Goal: Task Accomplishment & Management: Use online tool/utility

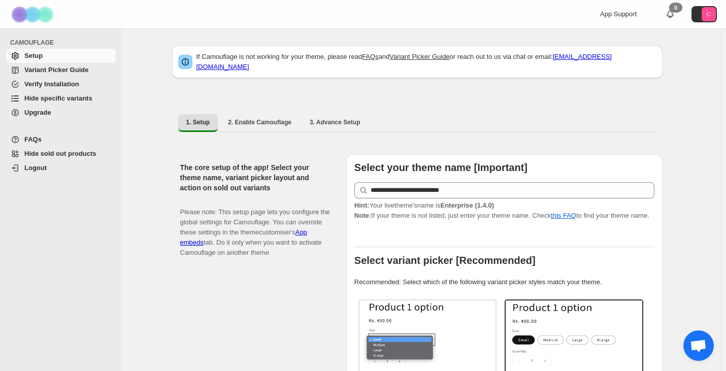
click at [69, 99] on span "Hide specific variants" at bounding box center [58, 98] width 68 height 8
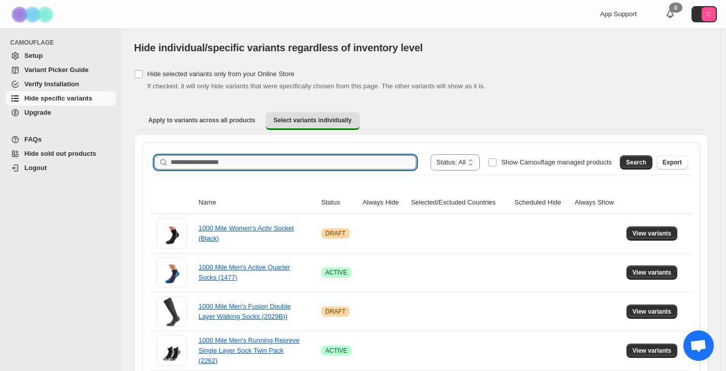
click at [253, 161] on input "Search product name" at bounding box center [294, 162] width 246 height 14
paste input "**********"
type input "**********"
click at [637, 162] on span "Search" at bounding box center [636, 162] width 20 height 8
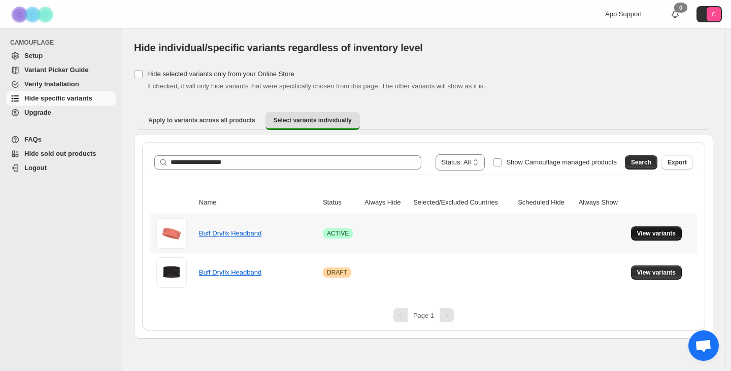
click at [649, 236] on span "View variants" at bounding box center [656, 234] width 39 height 8
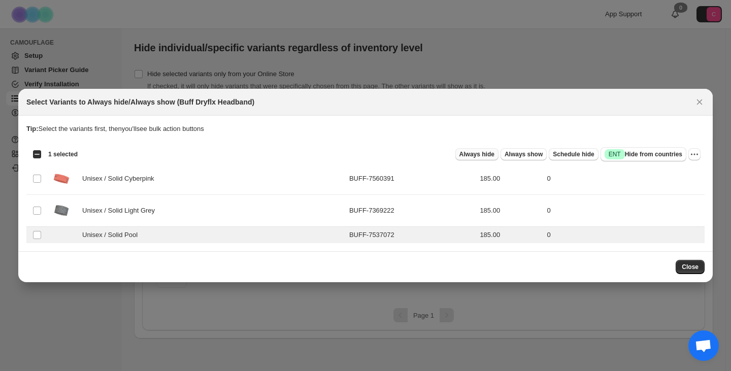
click at [495, 154] on span "Always hide" at bounding box center [477, 154] width 35 height 8
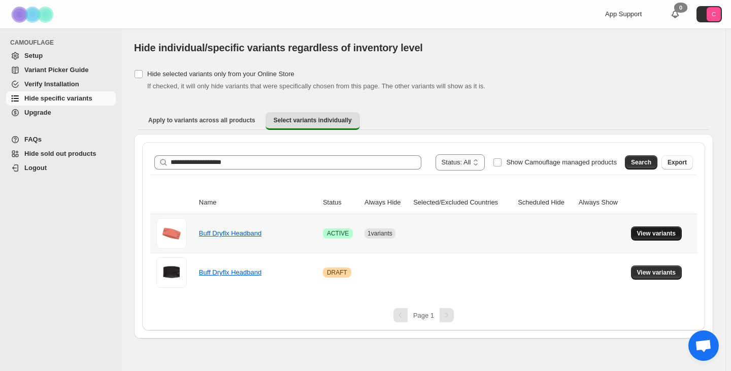
click at [644, 235] on span "View variants" at bounding box center [656, 234] width 39 height 8
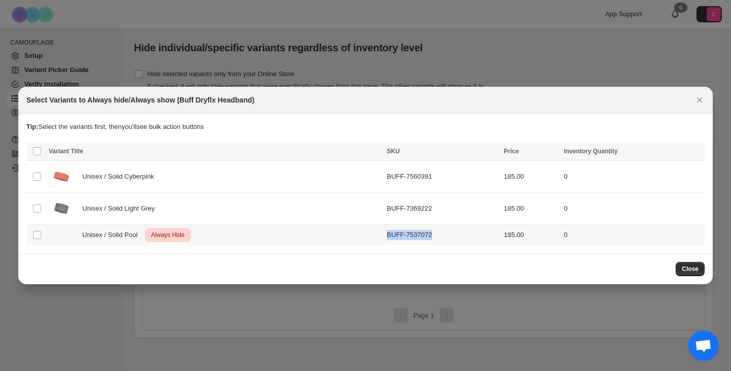
drag, startPoint x: 437, startPoint y: 234, endPoint x: 392, endPoint y: 236, distance: 44.7
click at [392, 236] on td "BUFF-7537072" at bounding box center [442, 235] width 117 height 21
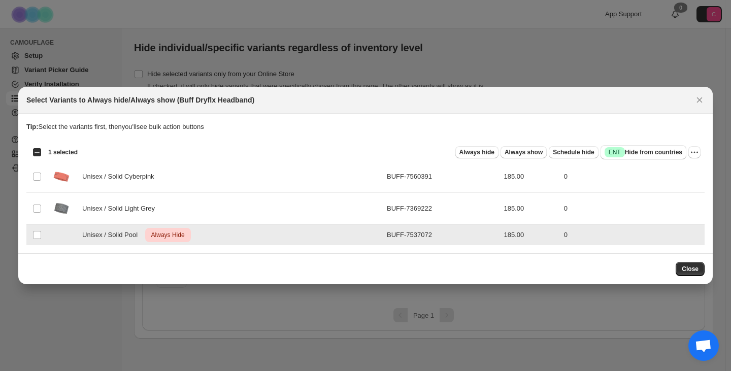
click at [411, 233] on td "BUFF-7537072" at bounding box center [442, 235] width 117 height 21
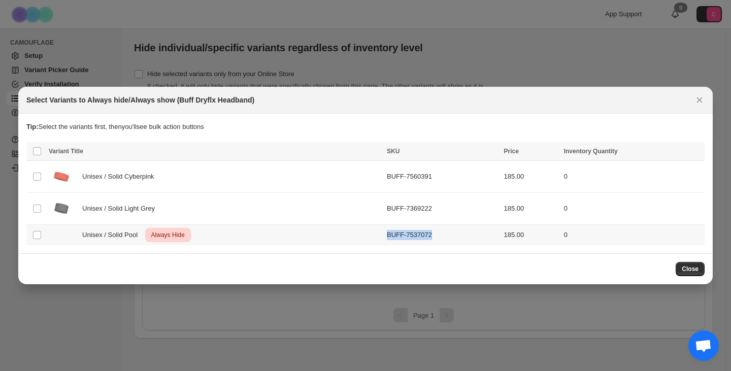
copy td "BUFF-7537072"
click at [301, 49] on div at bounding box center [365, 185] width 731 height 371
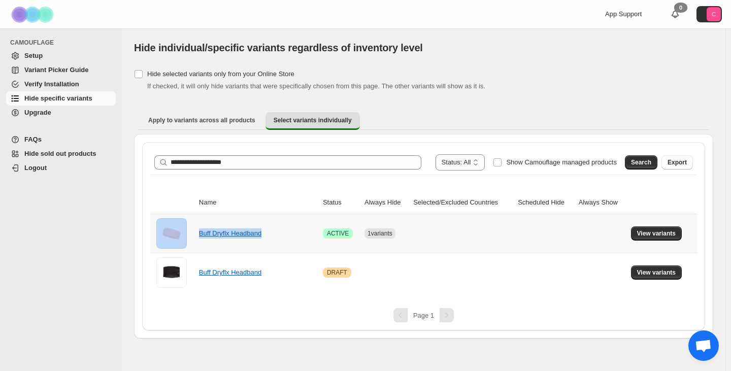
drag, startPoint x: 267, startPoint y: 238, endPoint x: 196, endPoint y: 236, distance: 71.1
click at [196, 236] on tr "Buff Dryflx Headband Success ACTIVE 1 variants View variants" at bounding box center [423, 233] width 547 height 39
copy tr "Buff Dryflx Headband"
click at [300, 197] on th "Name" at bounding box center [258, 202] width 124 height 23
drag, startPoint x: 268, startPoint y: 240, endPoint x: 202, endPoint y: 236, distance: 66.1
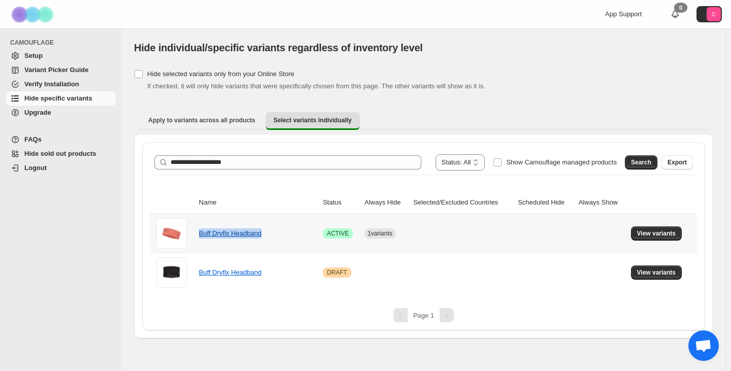
click at [202, 236] on td "Buff Dryflx Headband" at bounding box center [258, 233] width 124 height 39
copy link "Buff Dryflx Headband"
